Goal: Check status: Check status

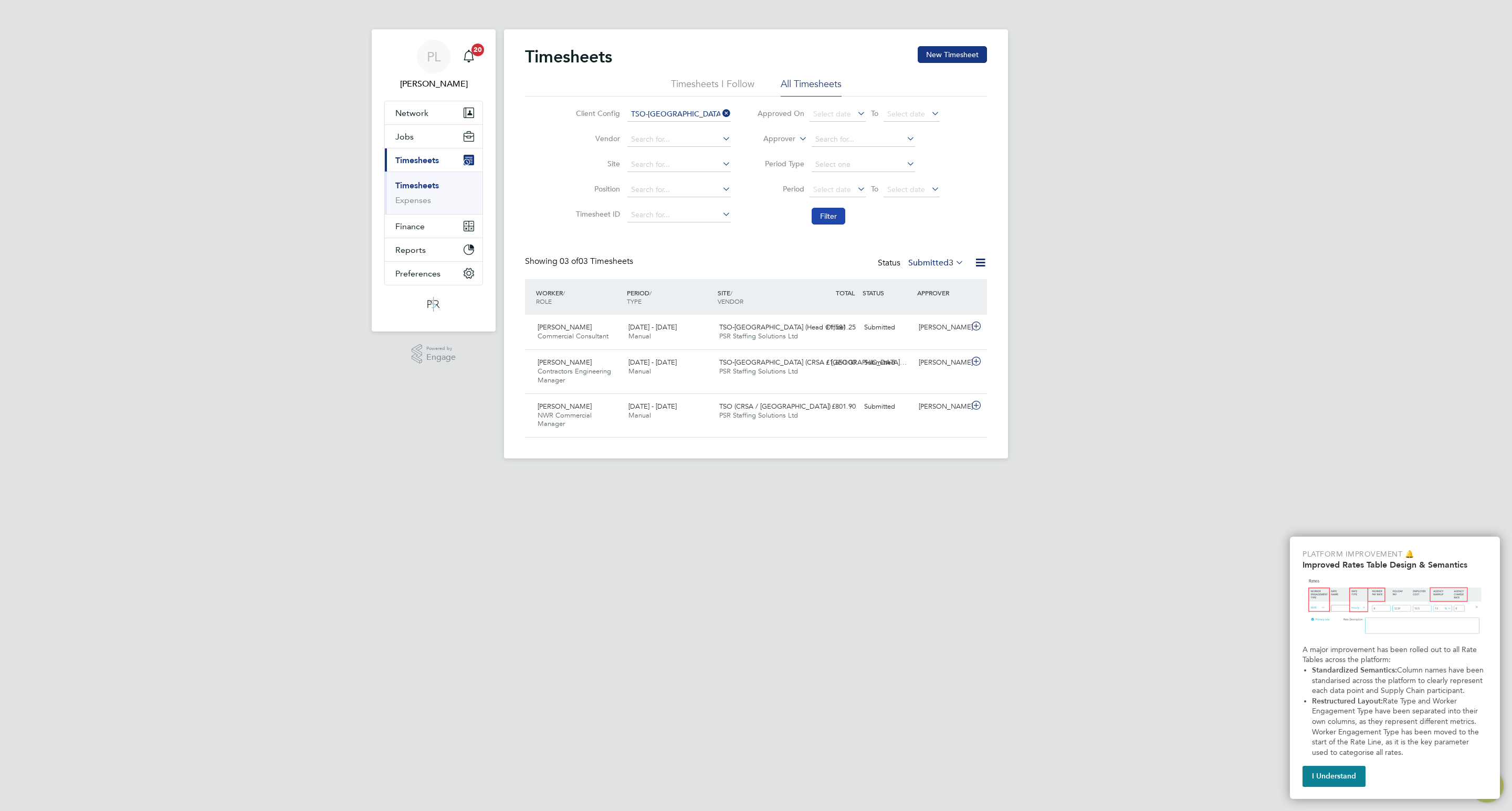
click at [830, 209] on button "Filter" at bounding box center [828, 215] width 34 height 17
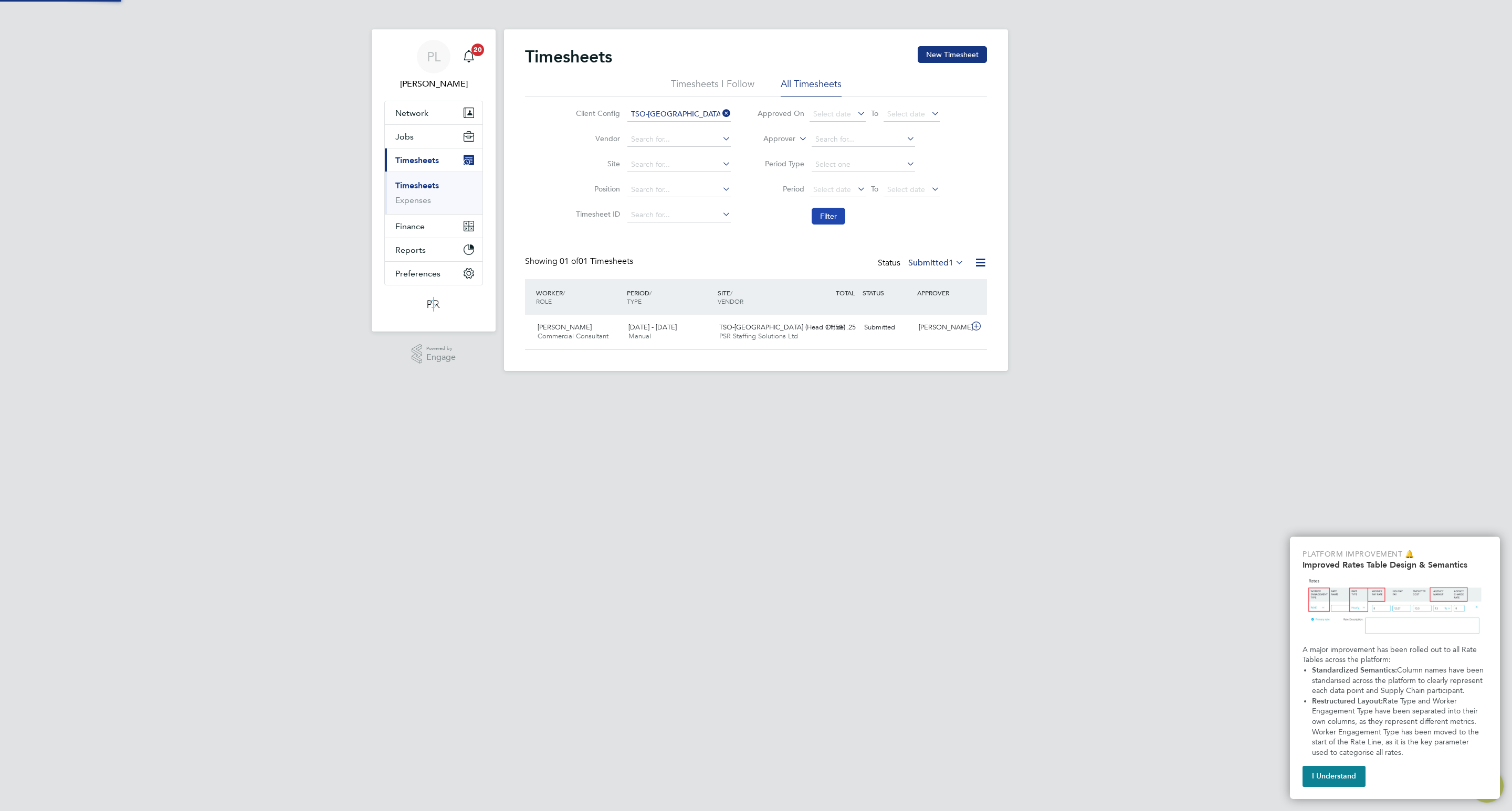
scroll to position [27, 91]
click at [830, 211] on button "Filter" at bounding box center [828, 215] width 34 height 17
click at [938, 259] on label "Submitted 1" at bounding box center [936, 263] width 55 height 11
click at [925, 326] on li "Approved" at bounding box center [924, 326] width 48 height 15
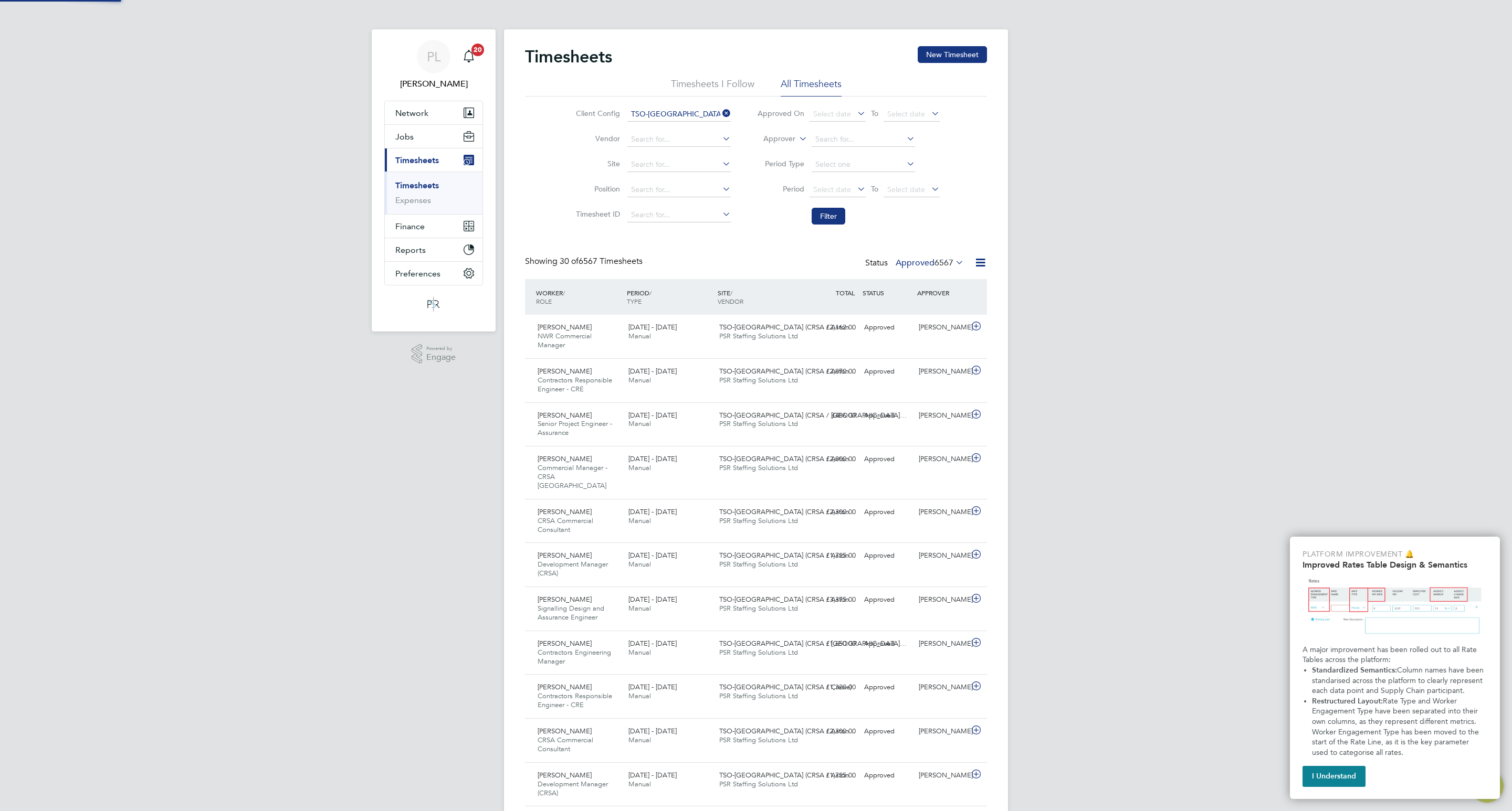
scroll to position [36, 91]
click at [797, 134] on icon at bounding box center [797, 136] width 0 height 10
click at [775, 148] on li "Worker" at bounding box center [769, 151] width 52 height 14
click at [838, 138] on input at bounding box center [863, 139] width 104 height 15
type input "[PERSON_NAME]"
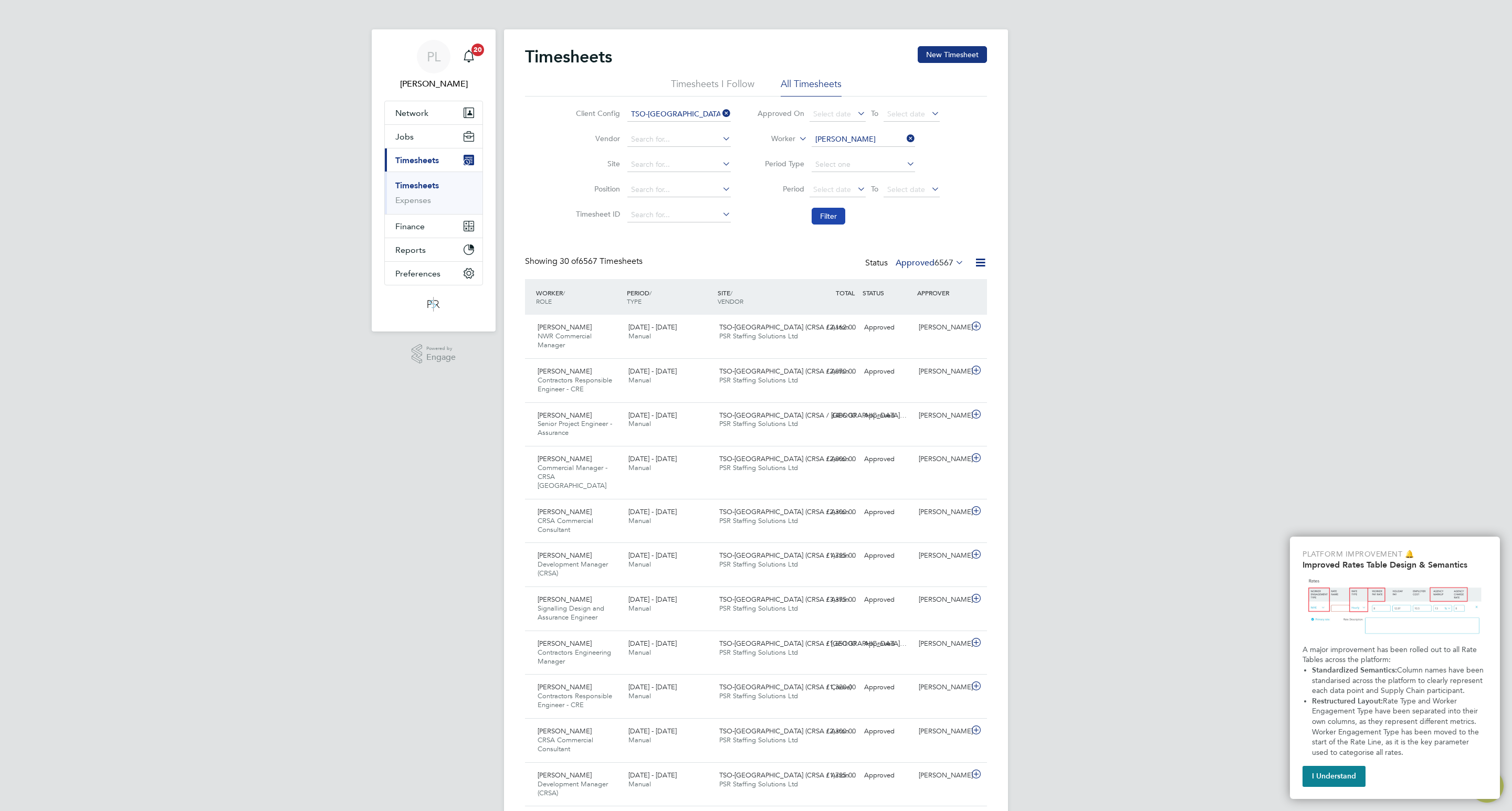
click at [831, 211] on button "Filter" at bounding box center [828, 215] width 34 height 17
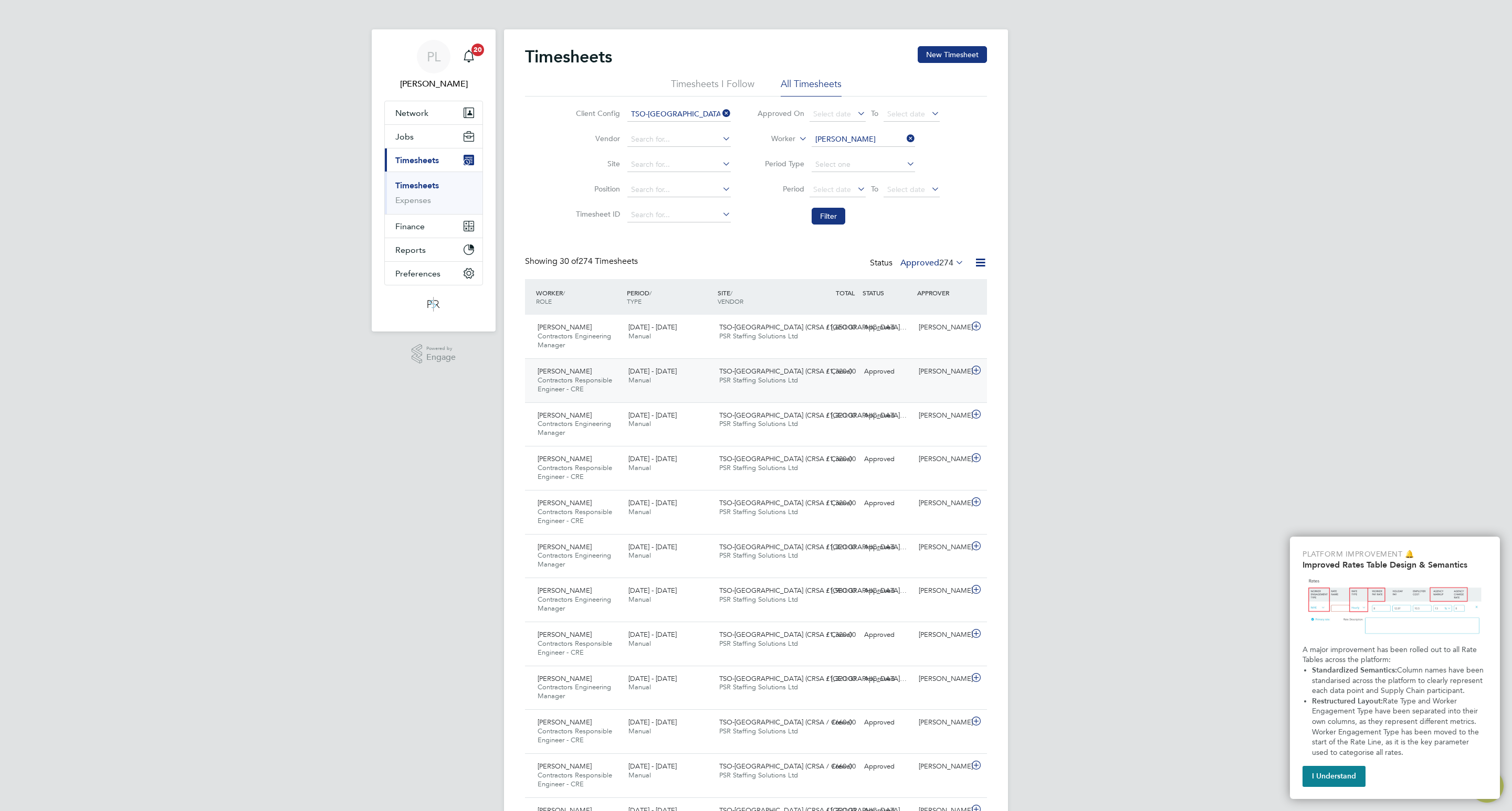
click at [698, 368] on div "[DATE] - [DATE] Manual" at bounding box center [669, 376] width 91 height 27
